Goal: Task Accomplishment & Management: Use online tool/utility

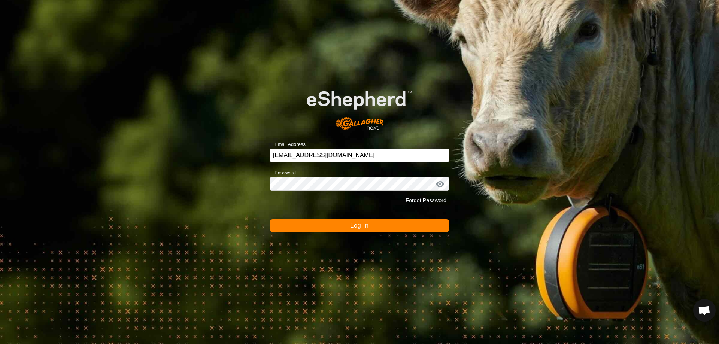
click at [366, 223] on span "Log In" at bounding box center [359, 225] width 18 height 6
click at [366, 223] on button "Log In" at bounding box center [360, 225] width 180 height 13
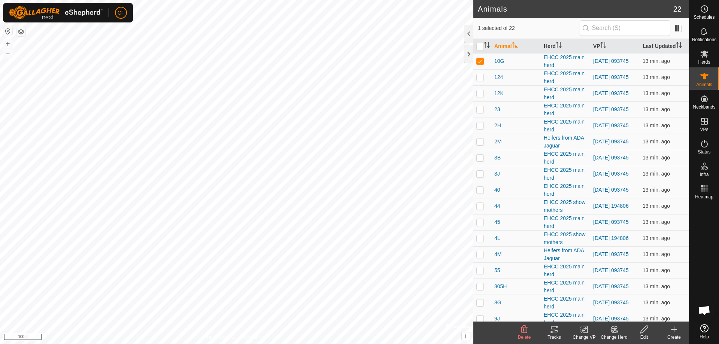
click at [553, 334] on div "Tracks" at bounding box center [554, 337] width 30 height 7
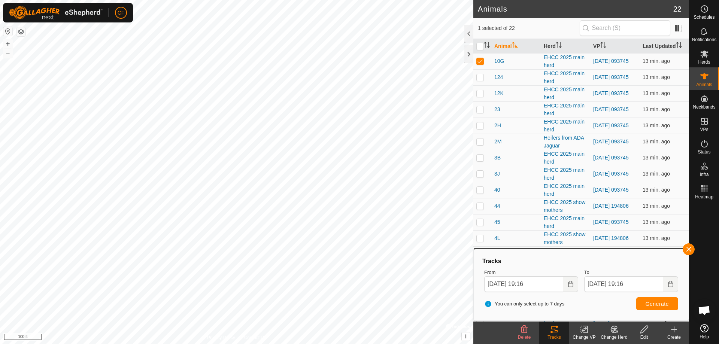
checkbox input "false"
checkbox input "true"
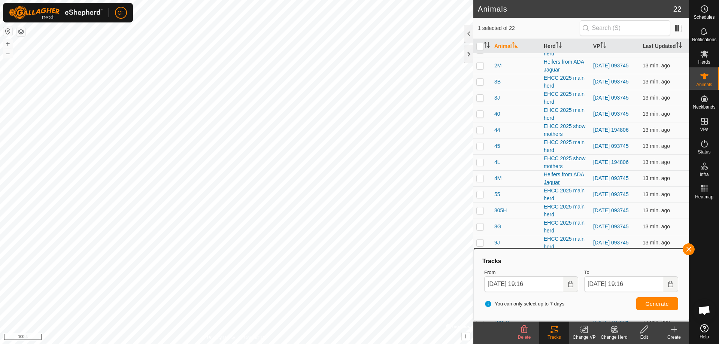
scroll to position [86, 0]
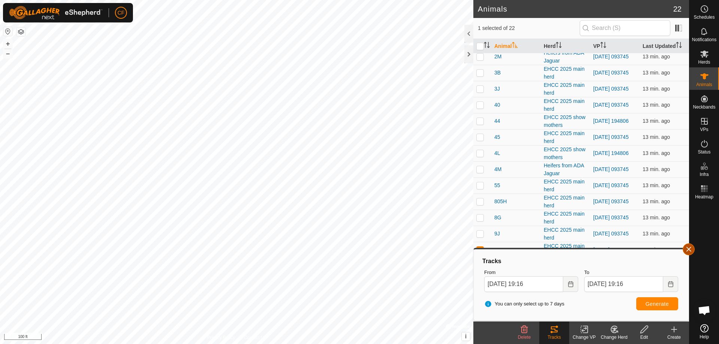
click at [688, 249] on button "button" at bounding box center [689, 249] width 12 height 12
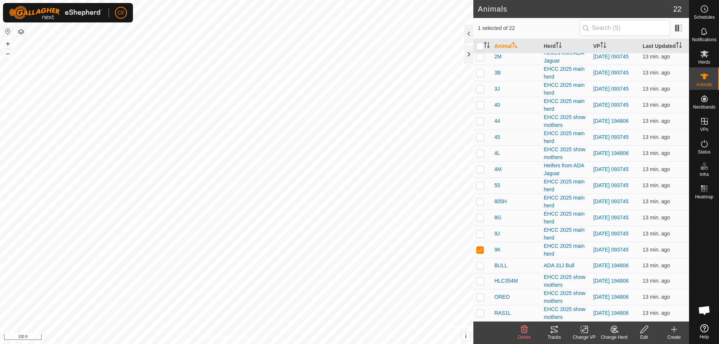
click at [550, 331] on icon at bounding box center [554, 329] width 9 height 9
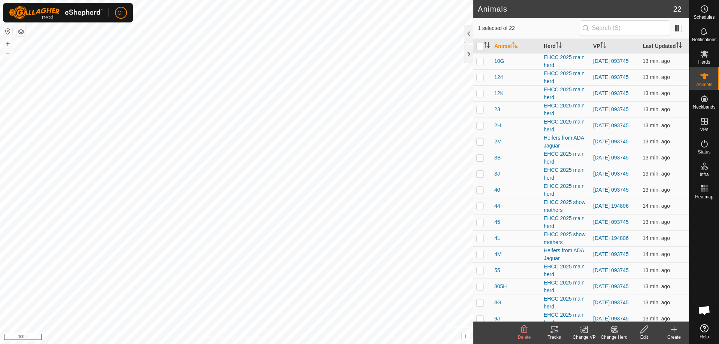
click at [555, 334] on icon at bounding box center [554, 329] width 9 height 9
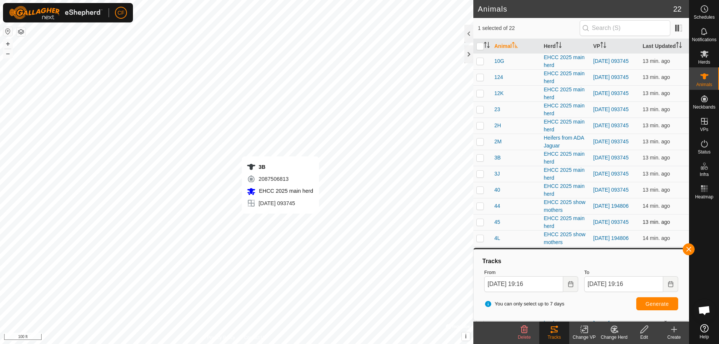
checkbox input "true"
checkbox input "false"
click at [689, 249] on button "button" at bounding box center [689, 249] width 12 height 12
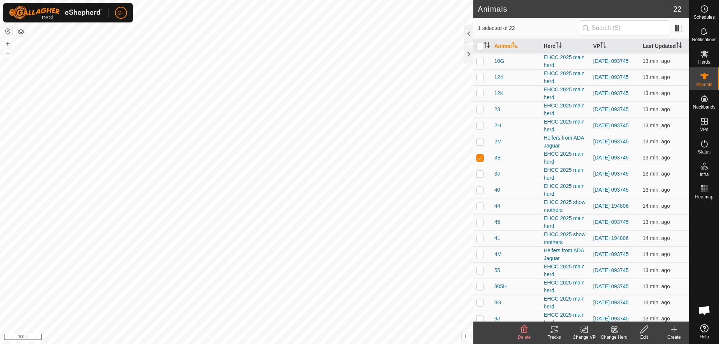
click at [556, 330] on icon at bounding box center [554, 329] width 9 height 9
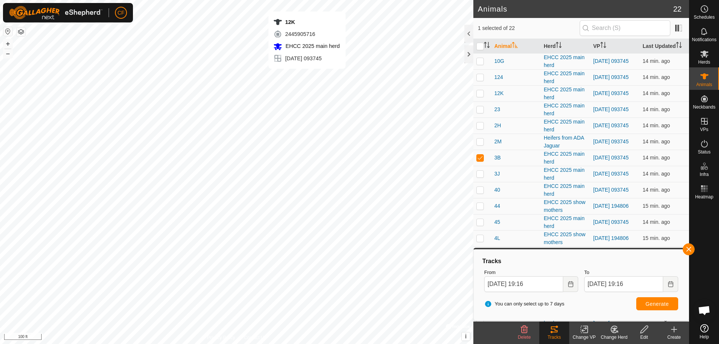
checkbox input "true"
checkbox input "false"
click at [691, 250] on button "button" at bounding box center [689, 249] width 12 height 12
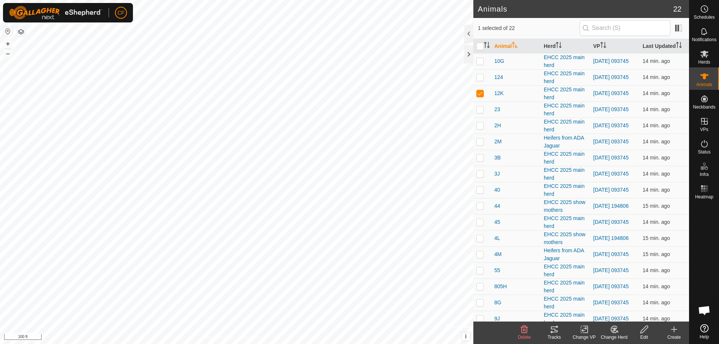
click at [554, 334] on div "Tracks" at bounding box center [554, 337] width 30 height 7
